Goal: Communication & Community: Connect with others

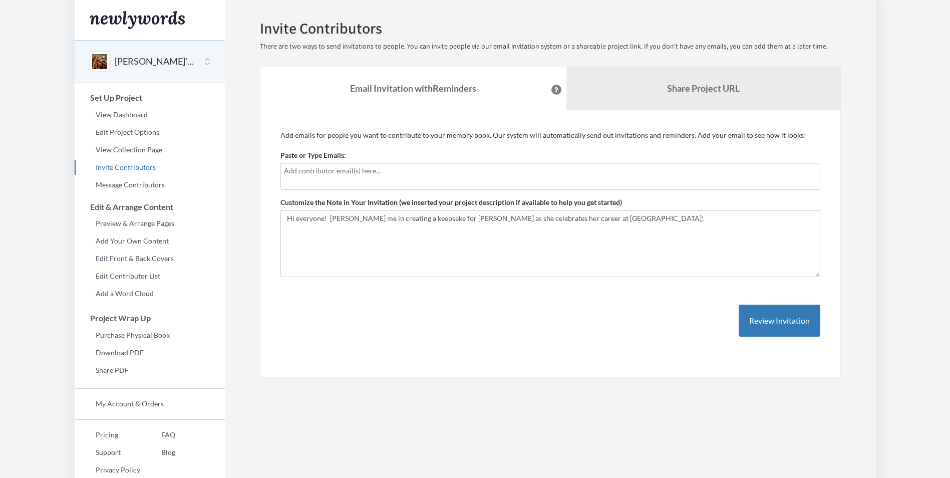
click at [385, 172] on input "text" at bounding box center [550, 170] width 533 height 11
click at [295, 173] on input "text" at bounding box center [550, 170] width 533 height 11
click at [296, 173] on input "text" at bounding box center [550, 170] width 533 height 11
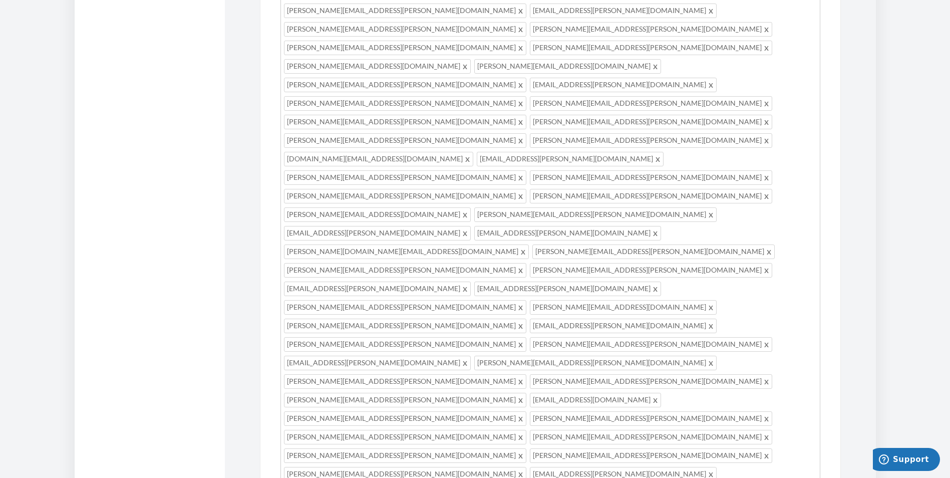
scroll to position [697, 0]
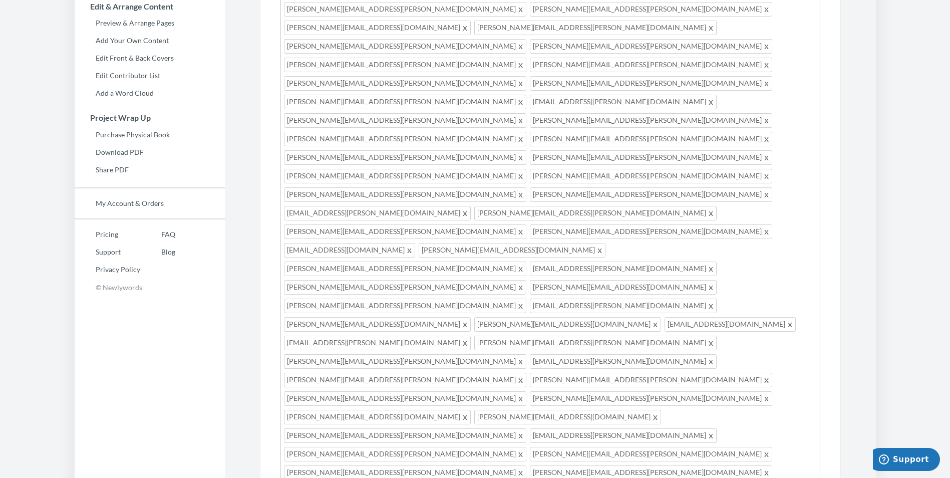
scroll to position [250, 0]
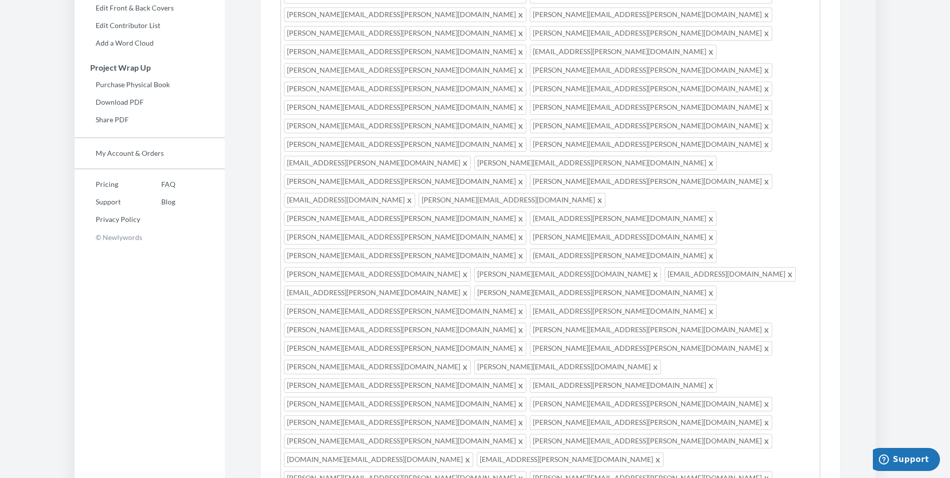
type textarea "Hi everyone! Join me in creating a keepsake for [PERSON_NAME] as she celebrates…"
click at [518, 472] on span at bounding box center [522, 478] width 8 height 12
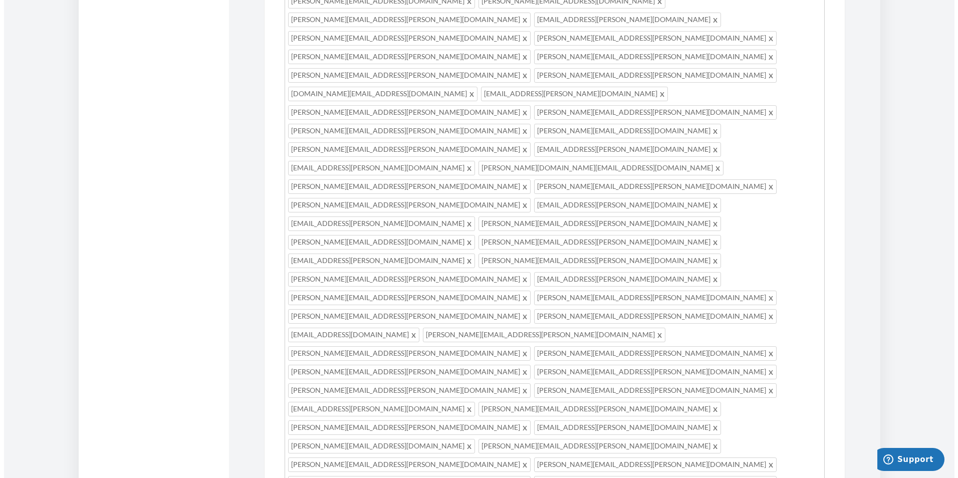
scroll to position [665, 0]
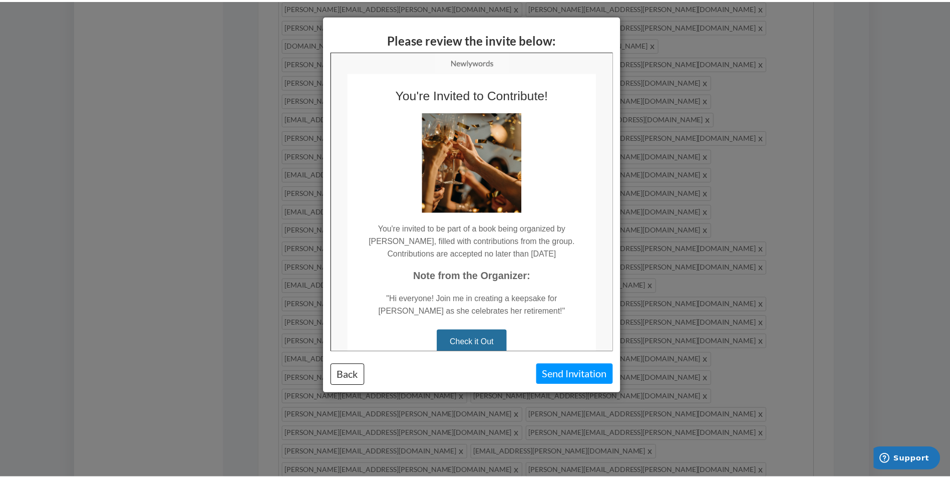
scroll to position [0, 0]
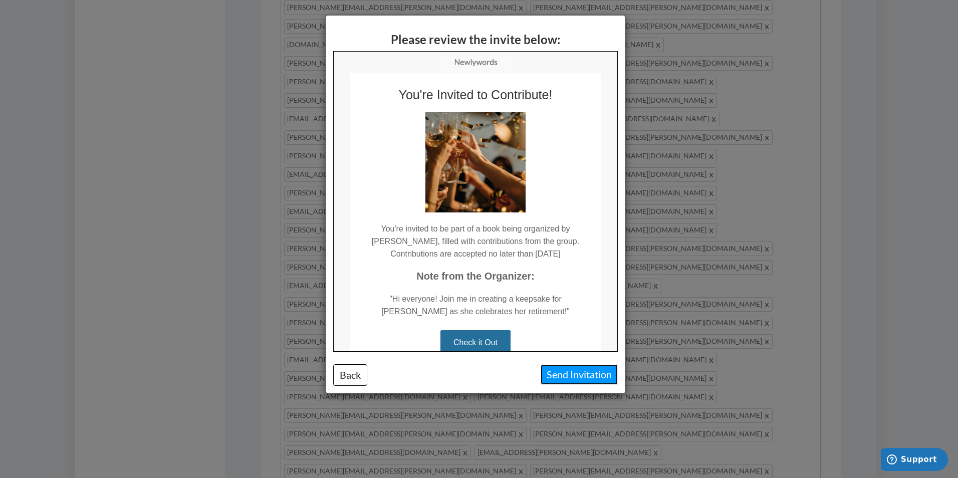
click at [573, 378] on button "Send Invitation" at bounding box center [579, 374] width 77 height 21
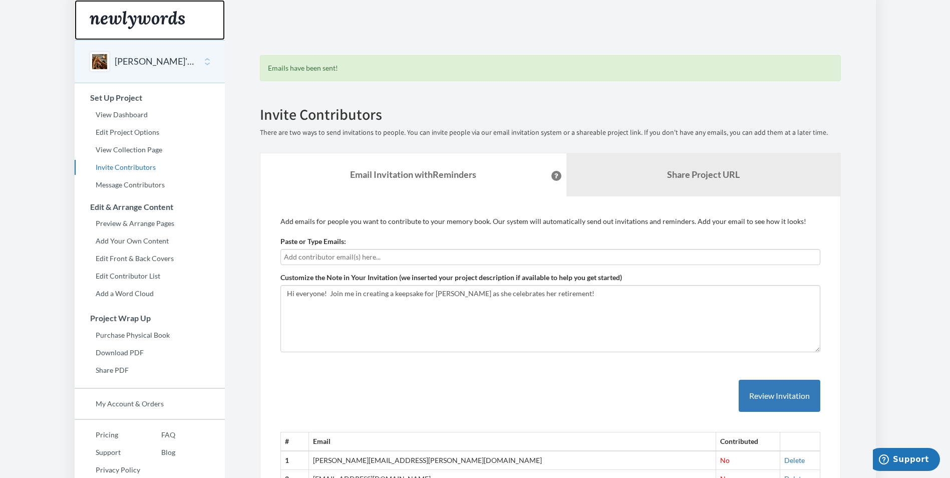
click at [173, 23] on img "Main" at bounding box center [137, 20] width 95 height 18
